Goal: Task Accomplishment & Management: Manage account settings

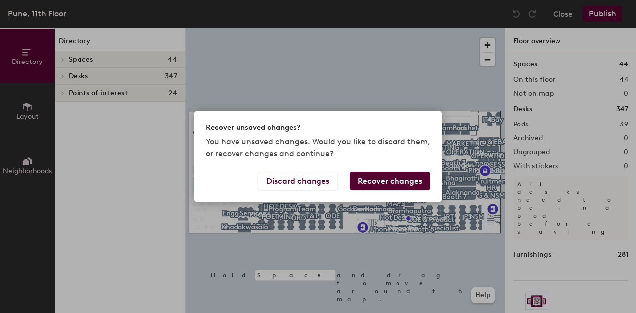
click at [388, 179] on button "Recover changes" at bounding box center [390, 181] width 80 height 19
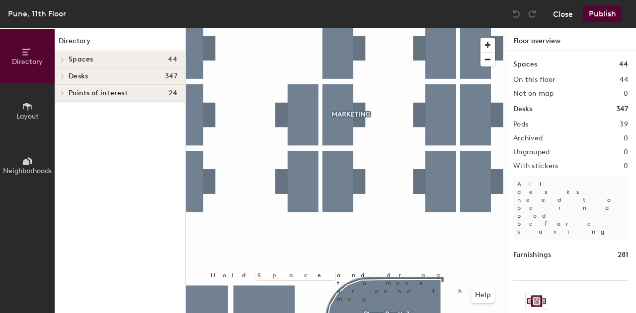
click at [571, 14] on button "Close" at bounding box center [563, 14] width 20 height 16
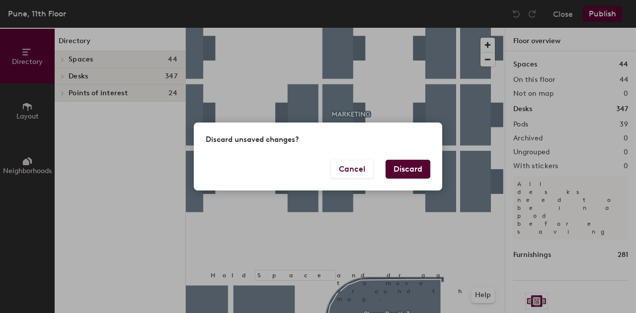
click at [398, 166] on button "Discard" at bounding box center [407, 169] width 45 height 19
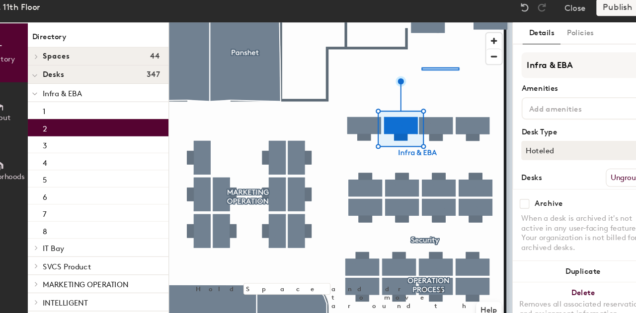
click at [423, 28] on div at bounding box center [345, 28] width 319 height 0
click at [581, 142] on button "Hoteled" at bounding box center [570, 147] width 115 height 18
click at [549, 179] on div "Assigned" at bounding box center [562, 177] width 99 height 15
click at [426, 28] on div at bounding box center [345, 28] width 319 height 0
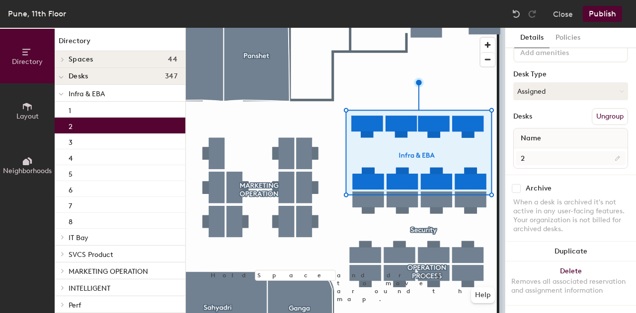
scroll to position [64, 0]
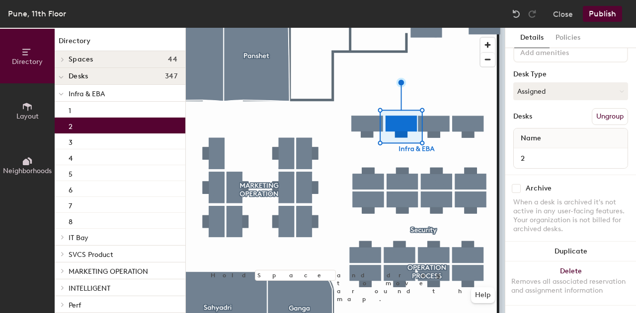
click at [600, 13] on button "Publish" at bounding box center [601, 14] width 39 height 16
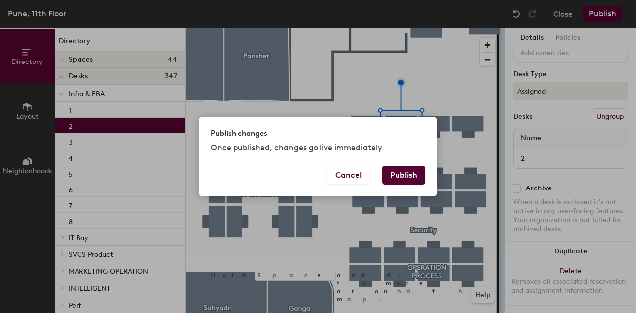
click at [406, 169] on button "Publish" at bounding box center [403, 175] width 43 height 19
